Goal: Task Accomplishment & Management: Complete application form

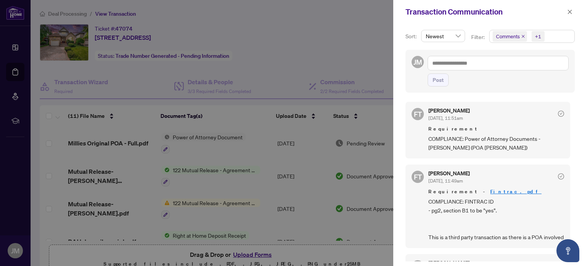
scroll to position [119, 0]
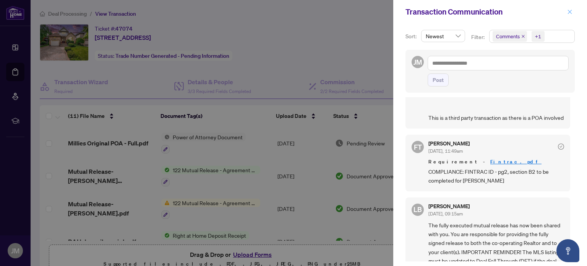
click at [571, 13] on icon "close" at bounding box center [569, 11] width 5 height 5
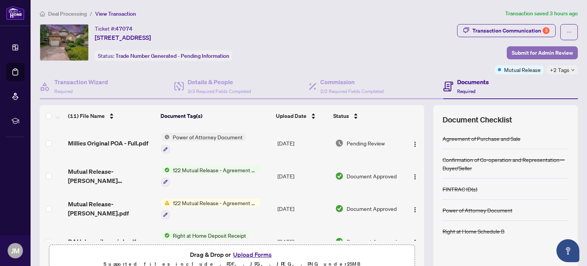
click at [534, 50] on span "Submit for Admin Review" at bounding box center [542, 53] width 61 height 12
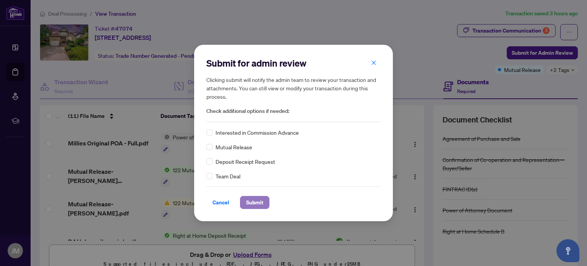
click at [262, 203] on span "Submit" at bounding box center [254, 202] width 17 height 12
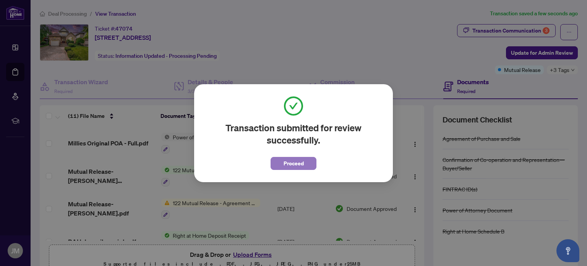
click at [289, 161] on span "Proceed" at bounding box center [294, 163] width 20 height 12
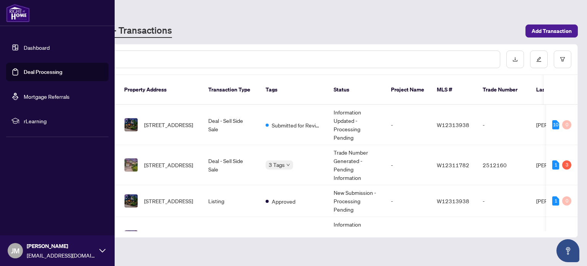
click at [24, 70] on link "Deal Processing" at bounding box center [43, 71] width 39 height 7
